Goal: Navigation & Orientation: Find specific page/section

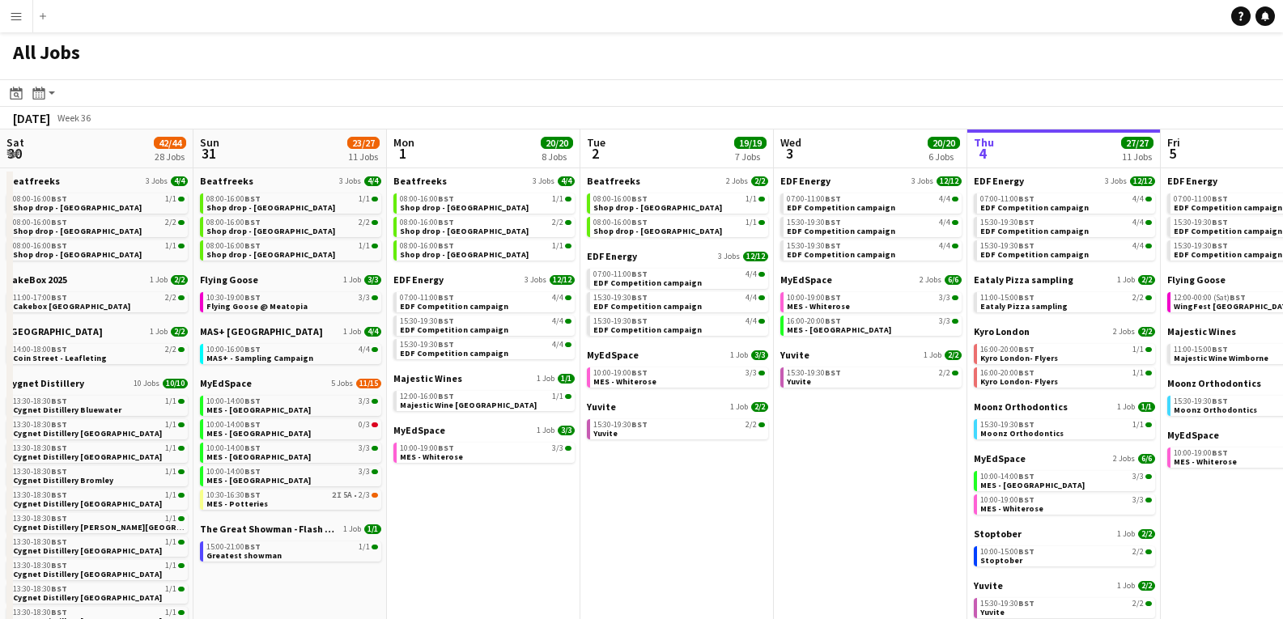
scroll to position [0, 537]
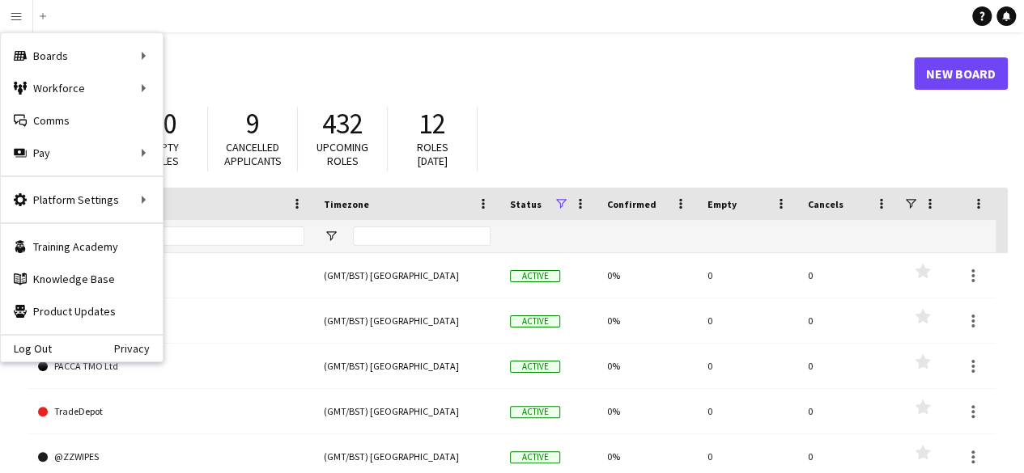
click at [233, 11] on app-navbar "Menu Boards Boards Boards All jobs Status Workforce Workforce My Workforce Recr…" at bounding box center [512, 16] width 1024 height 32
